Goal: Use online tool/utility: Use online tool/utility

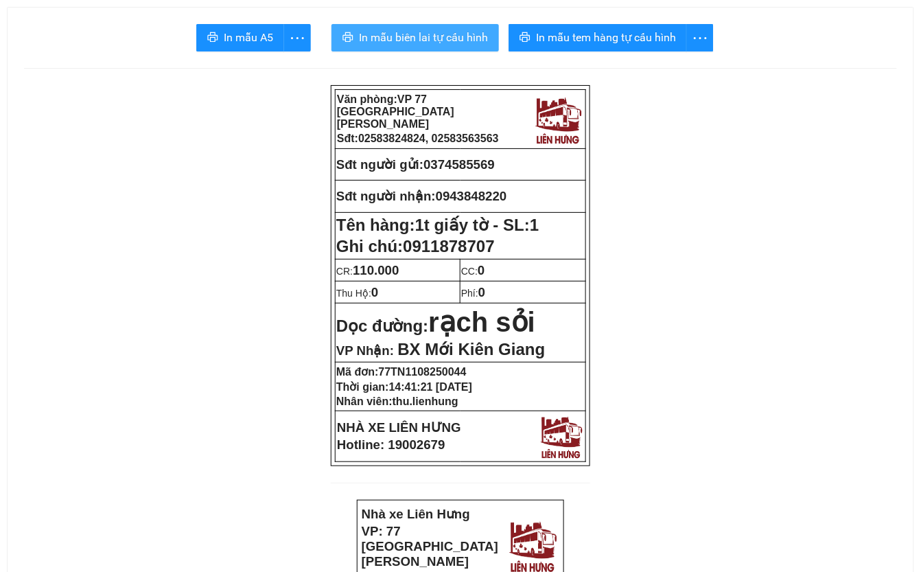
click at [383, 36] on span "In mẫu biên lai tự cấu hình" at bounding box center [423, 37] width 129 height 17
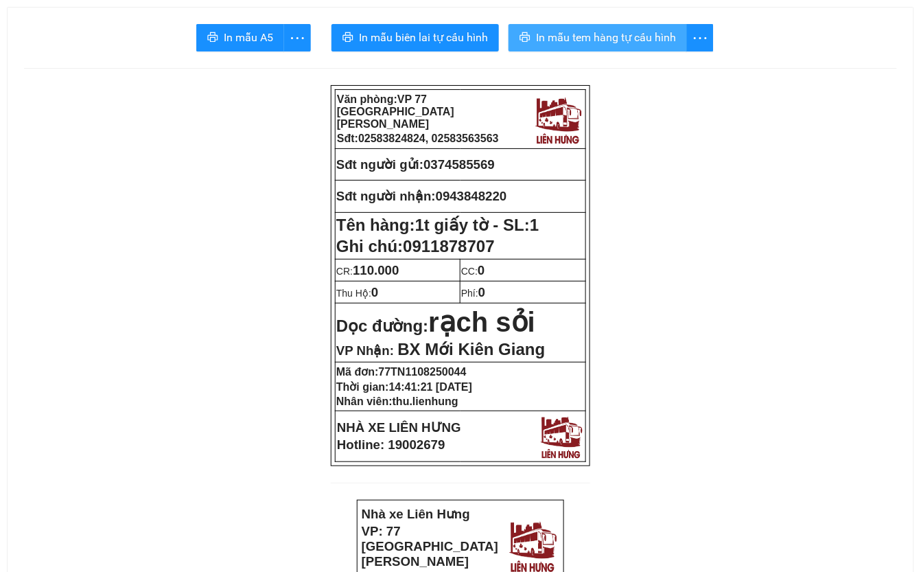
click at [645, 33] on span "In mẫu tem hàng tự cấu hình" at bounding box center [606, 37] width 140 height 17
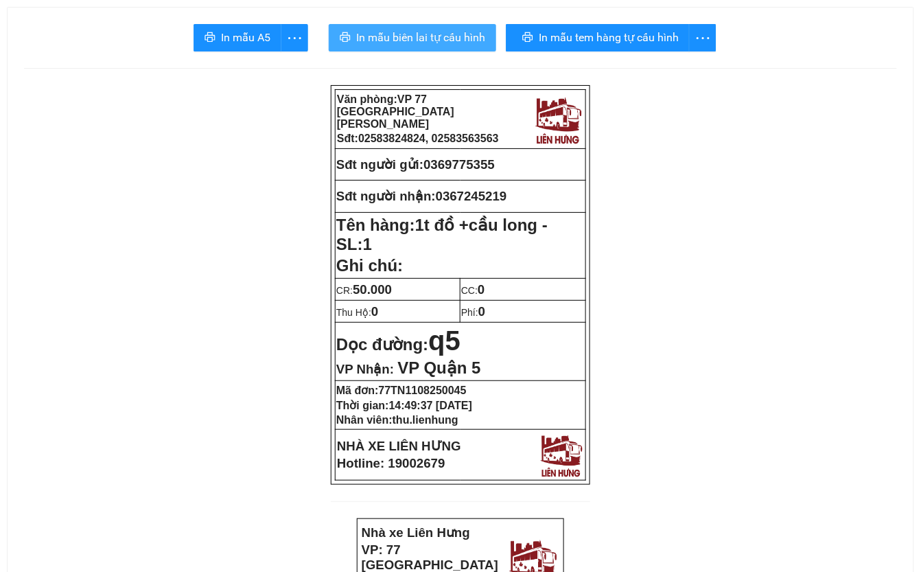
click at [428, 36] on span "In mẫu biên lai tự cấu hình" at bounding box center [420, 37] width 129 height 17
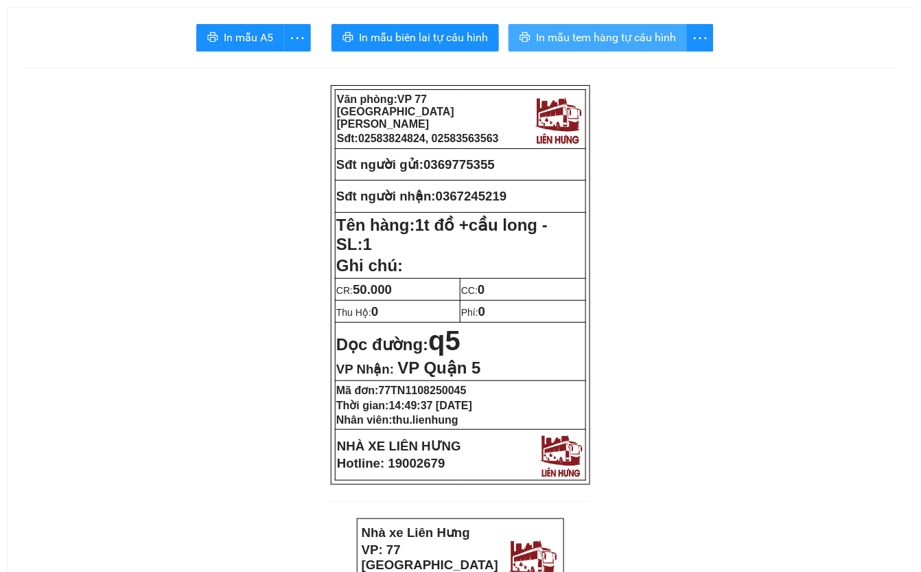
click at [644, 46] on span "In mẫu tem hàng tự cấu hình" at bounding box center [606, 37] width 140 height 17
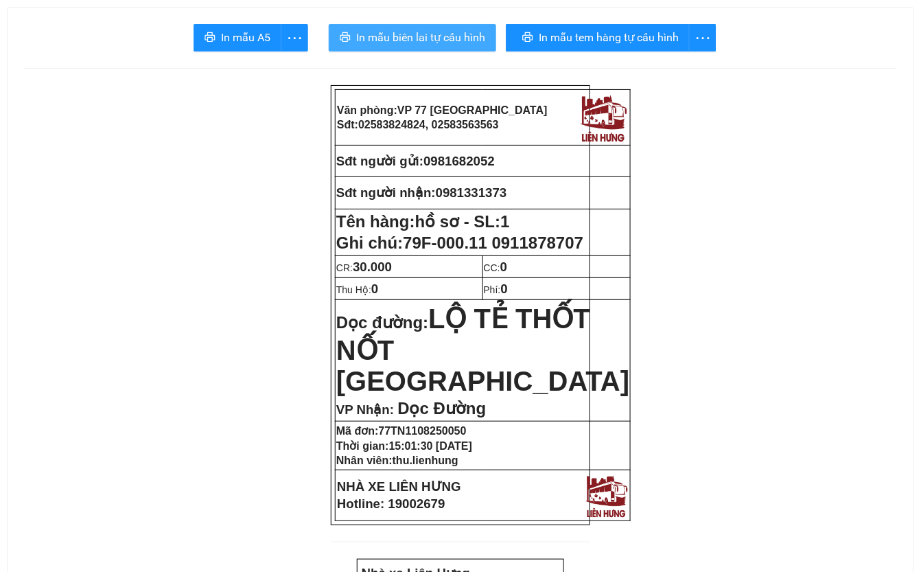
click at [431, 36] on span "In mẫu biên lai tự cấu hình" at bounding box center [420, 37] width 129 height 17
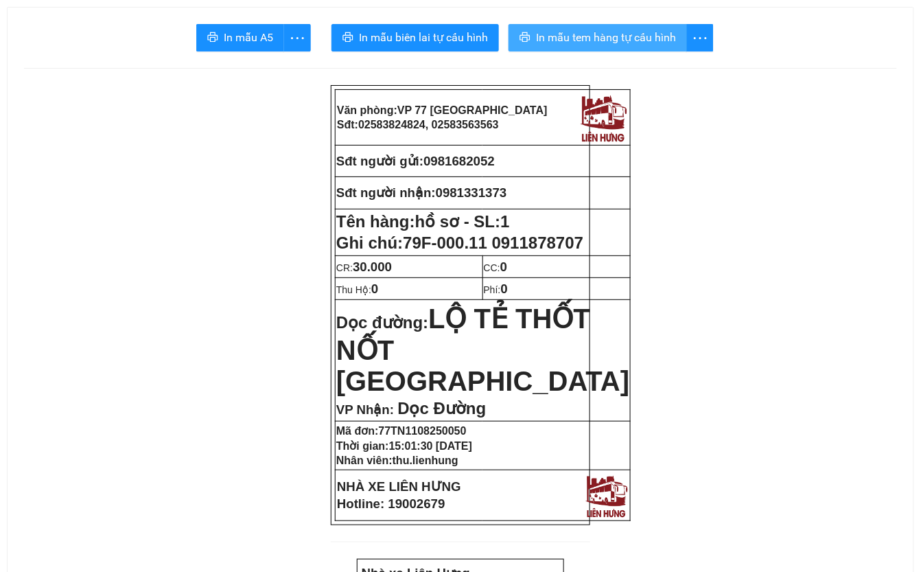
click at [622, 42] on span "In mẫu tem hàng tự cấu hình" at bounding box center [606, 37] width 140 height 17
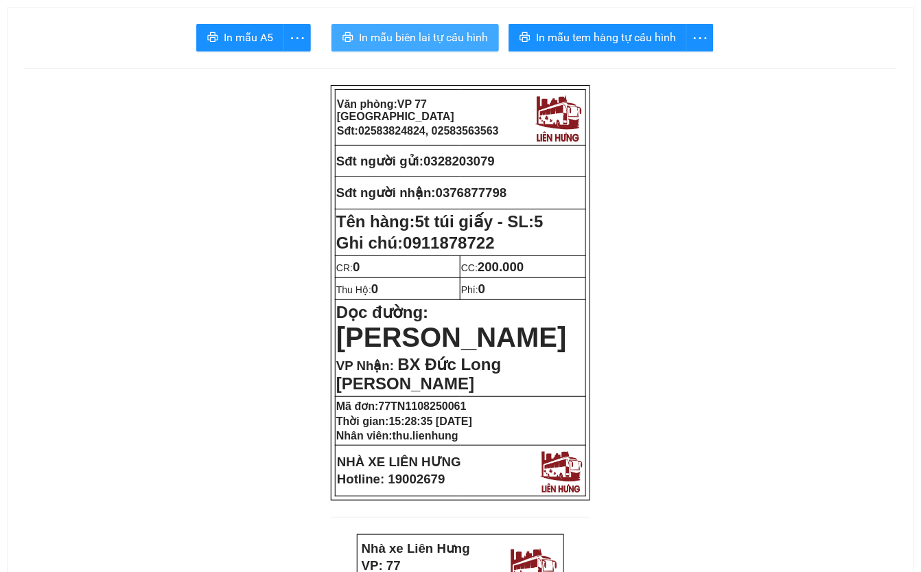
click at [416, 38] on span "In mẫu biên lai tự cấu hình" at bounding box center [423, 37] width 129 height 17
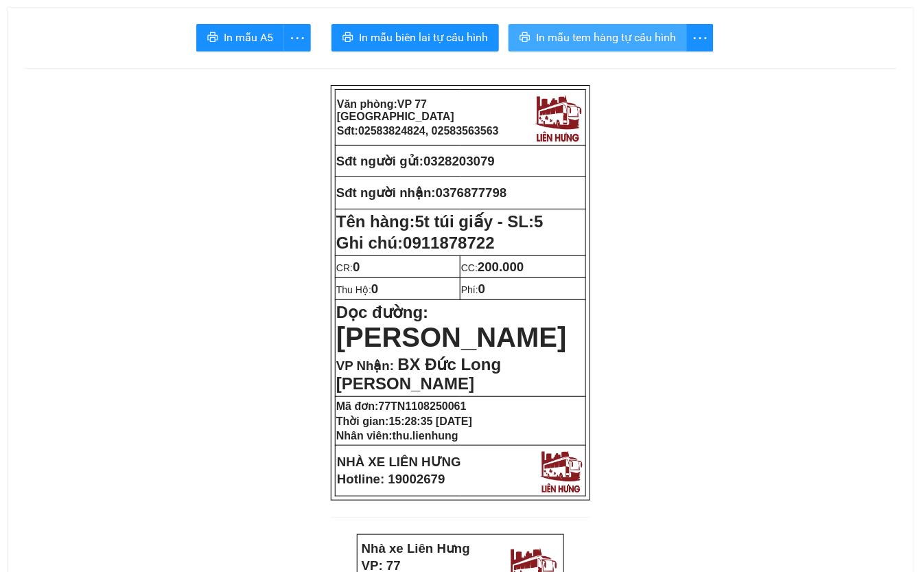
click at [608, 37] on span "In mẫu tem hàng tự cấu hình" at bounding box center [606, 37] width 140 height 17
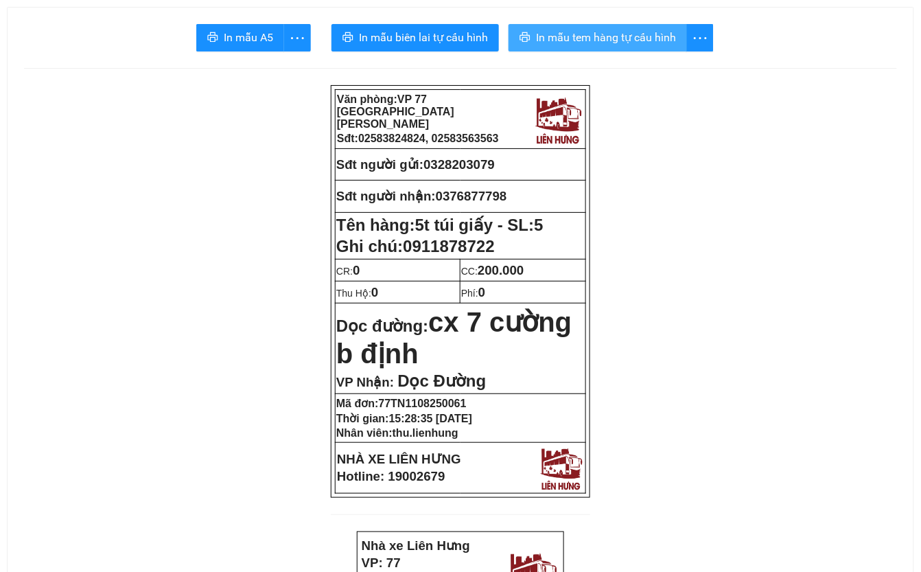
click at [625, 41] on span "In mẫu tem hàng tự cấu hình" at bounding box center [606, 37] width 140 height 17
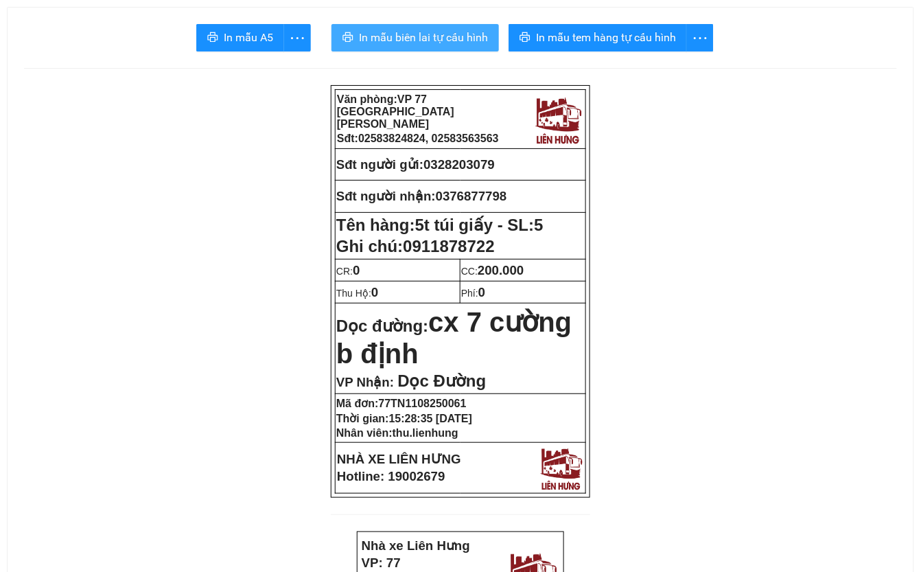
click at [439, 36] on span "In mẫu biên lai tự cấu hình" at bounding box center [423, 37] width 129 height 17
click at [411, 40] on span "In mẫu biên lai tự cấu hình" at bounding box center [423, 37] width 129 height 17
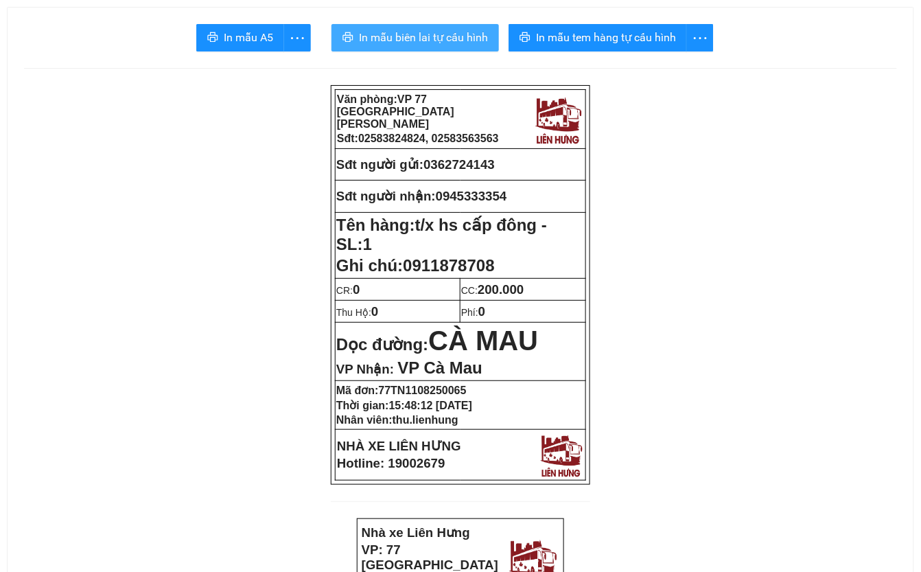
click at [442, 36] on span "In mẫu biên lai tự cấu hình" at bounding box center [423, 37] width 129 height 17
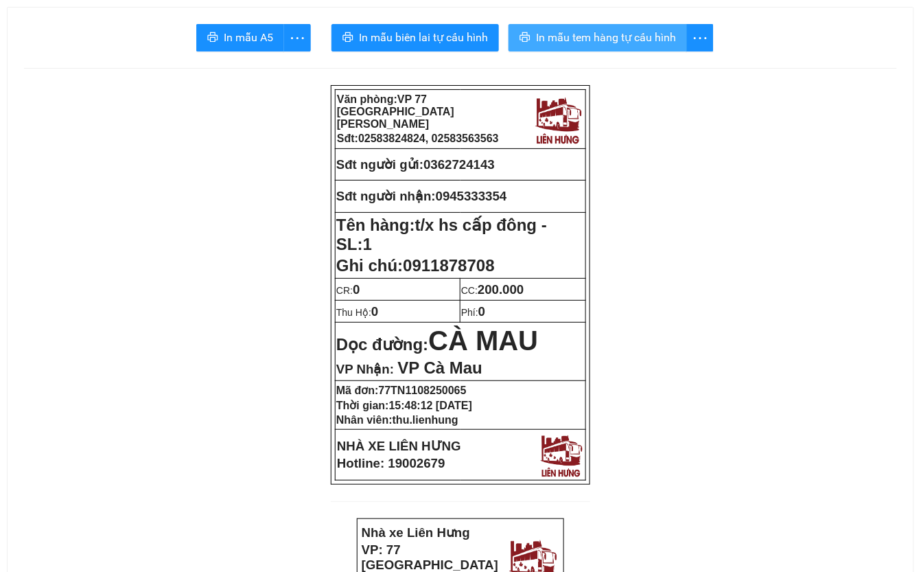
click at [595, 39] on span "In mẫu tem hàng tự cấu hình" at bounding box center [606, 37] width 140 height 17
